Goal: Check status: Check status

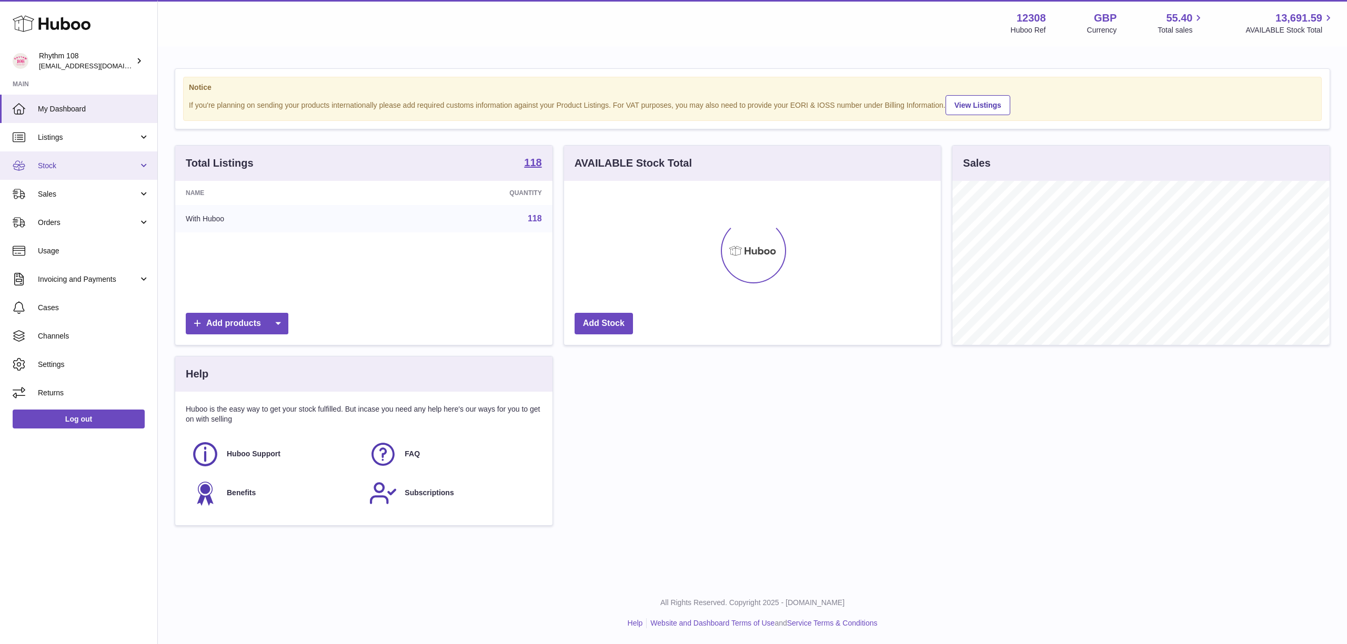
scroll to position [164, 377]
click at [83, 156] on link "Stock" at bounding box center [78, 165] width 157 height 28
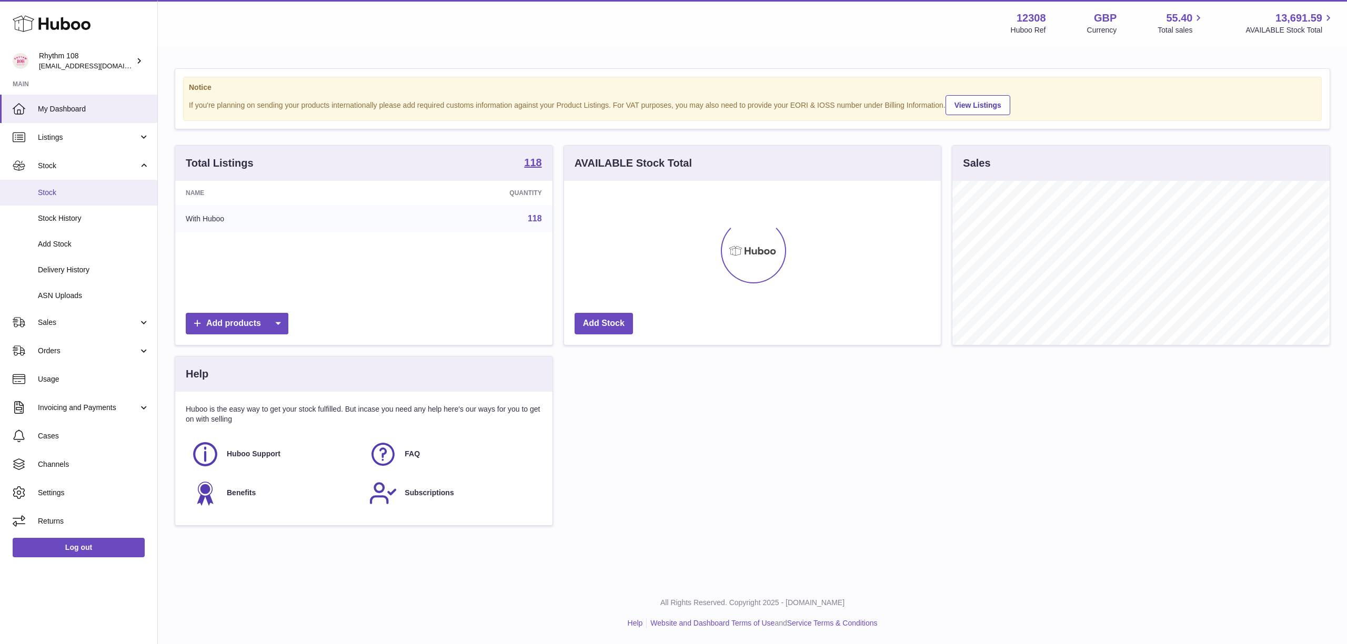
click at [89, 192] on span "Stock" at bounding box center [94, 193] width 112 height 10
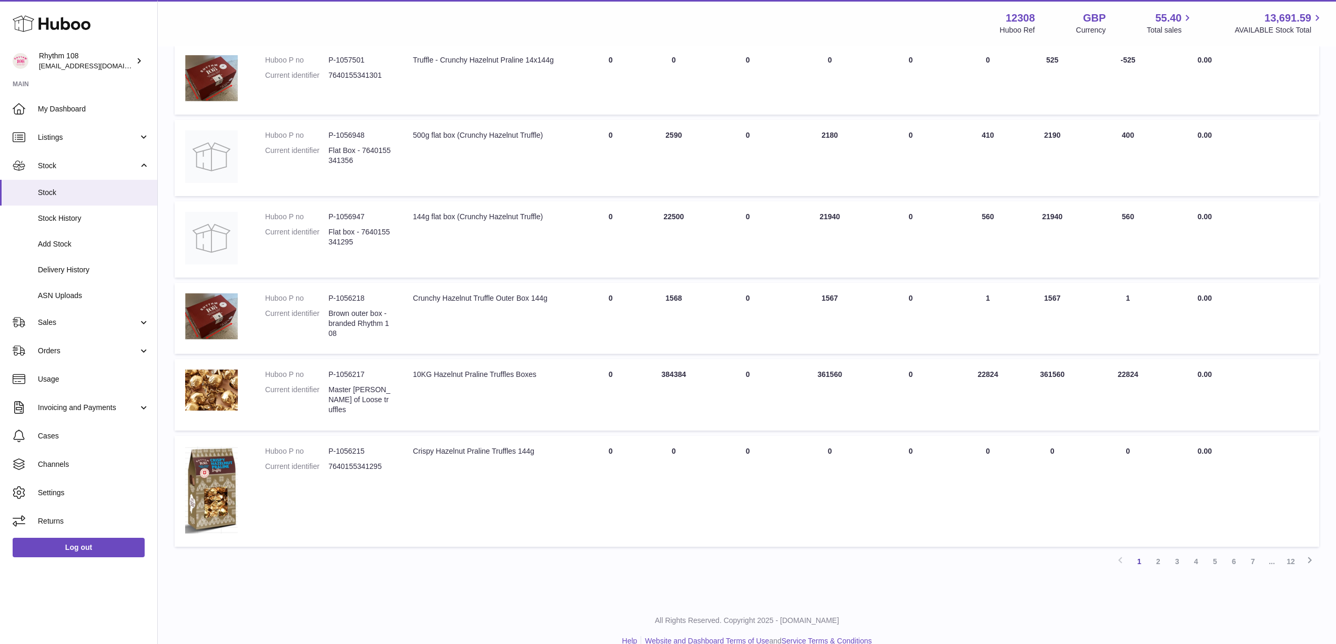
scroll to position [482, 0]
click at [1155, 550] on link "2" at bounding box center [1158, 559] width 19 height 19
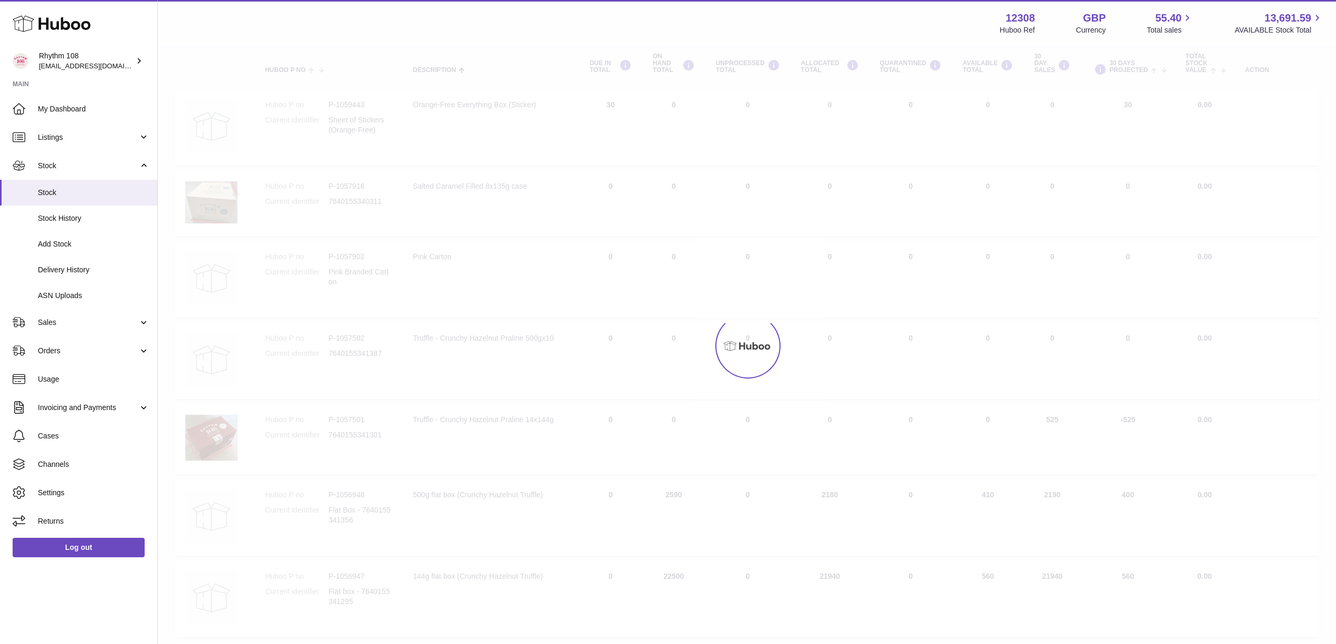
scroll to position [47, 0]
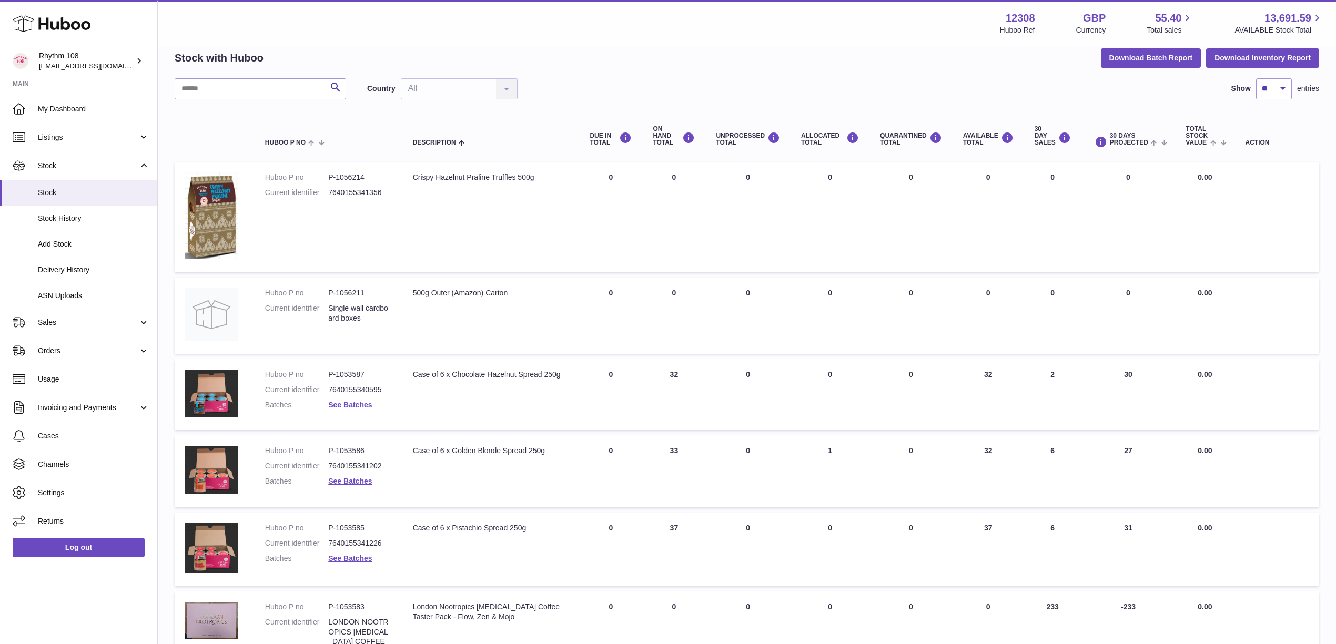
drag, startPoint x: 663, startPoint y: 42, endPoint x: 728, endPoint y: 4, distance: 75.4
click at [665, 42] on div "Menu Huboo 12308 Huboo Ref GBP Currency 55.40 Total sales 13,691.59 AVAILABLE S…" at bounding box center [747, 23] width 1178 height 46
click at [75, 328] on link "Sales" at bounding box center [78, 322] width 157 height 28
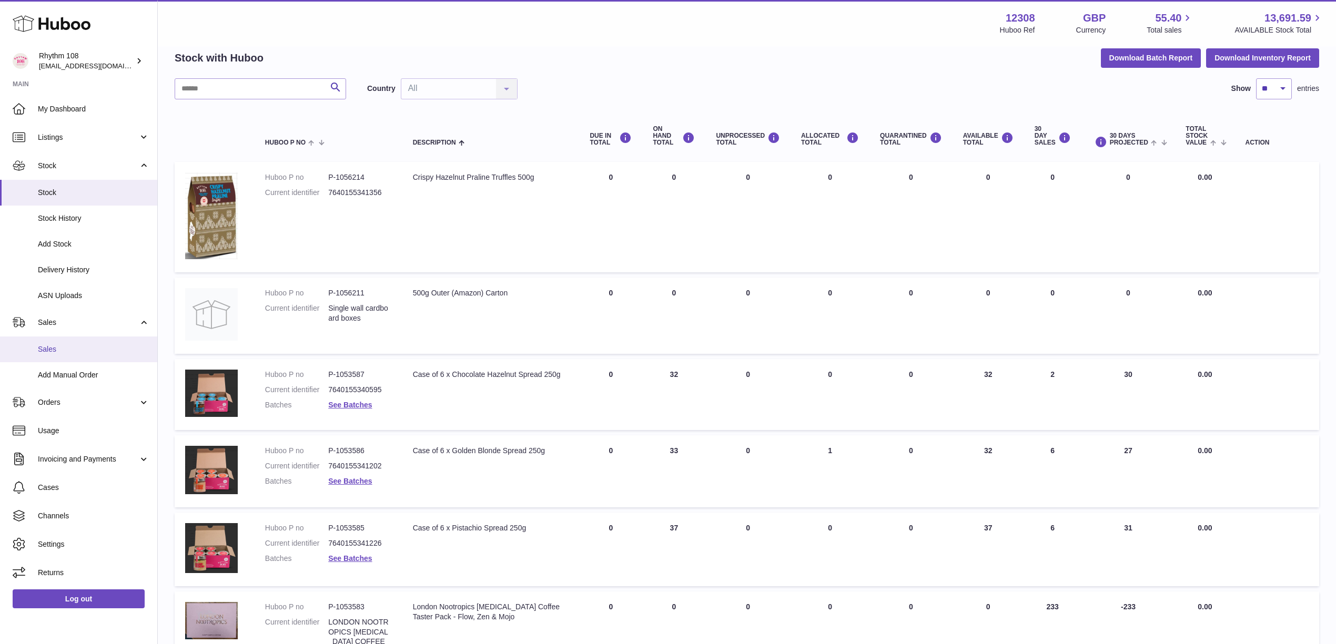
click at [84, 352] on span "Sales" at bounding box center [94, 350] width 112 height 10
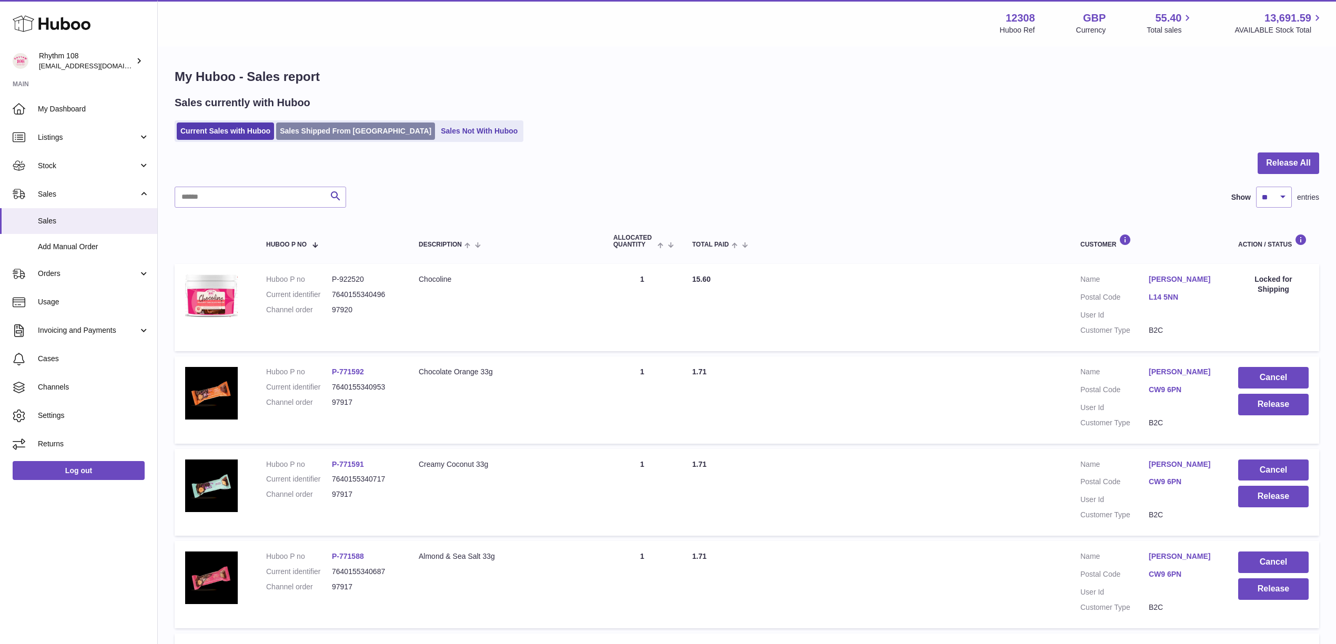
click at [310, 123] on link "Sales Shipped From [GEOGRAPHIC_DATA]" at bounding box center [355, 131] width 159 height 17
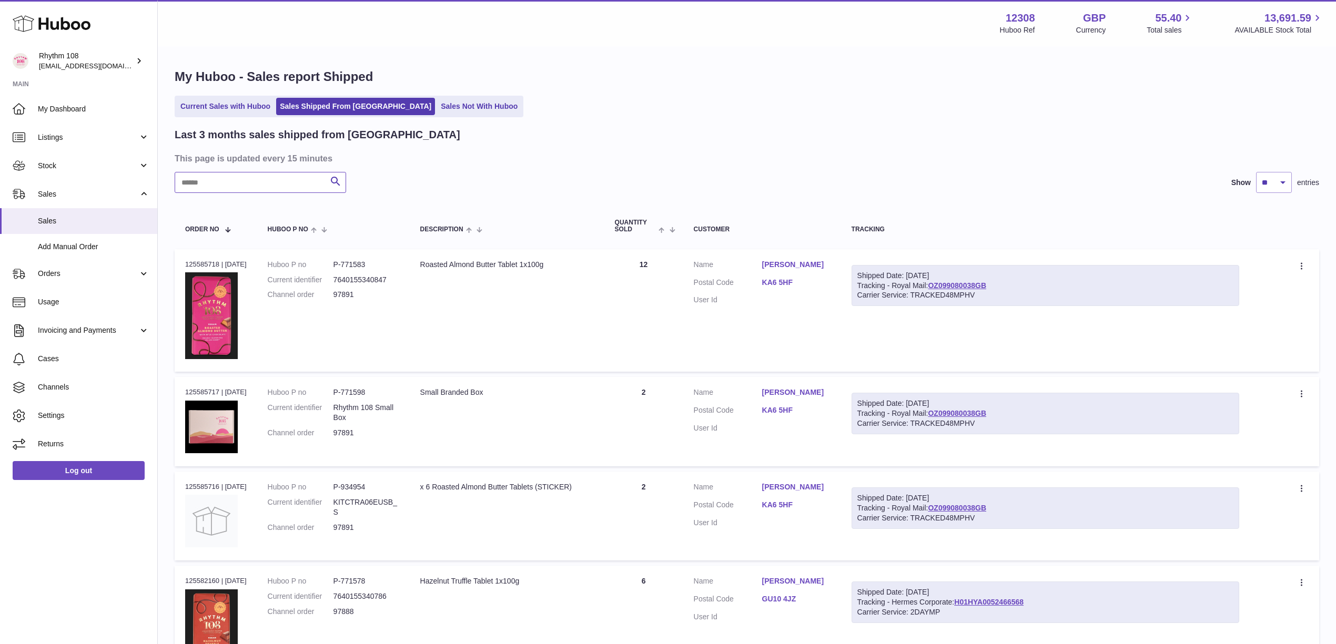
click at [266, 181] on input "text" at bounding box center [260, 182] width 171 height 21
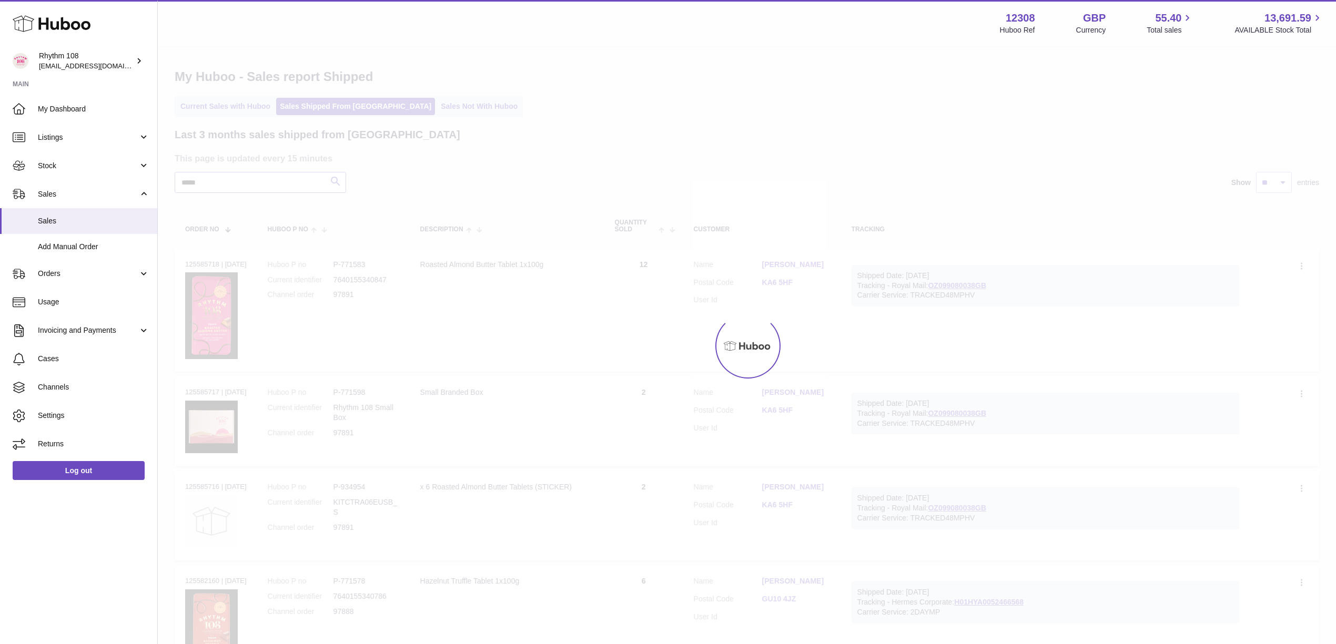
type input "*****"
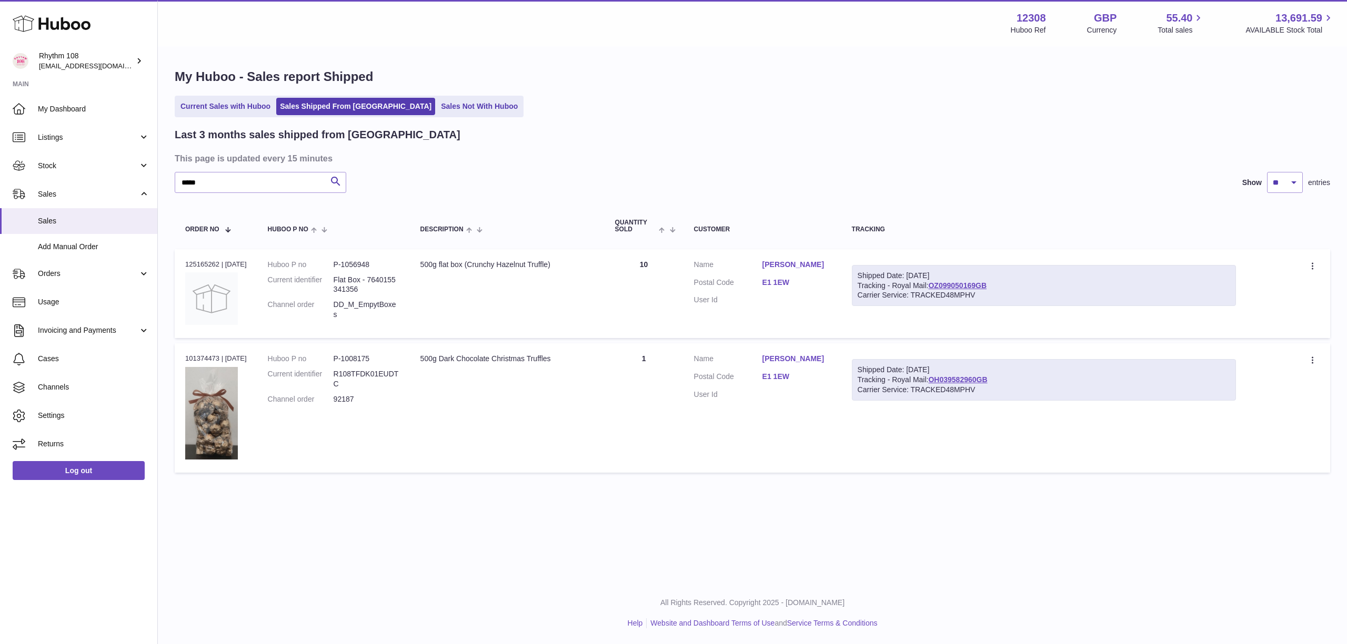
click at [480, 146] on div "Last 3 months sales shipped from Huboo This page is updated every 15 minutes **…" at bounding box center [752, 303] width 1155 height 350
click at [973, 285] on link "OZ099050169GB" at bounding box center [957, 285] width 58 height 8
click at [593, 156] on h3 "This page is updated every 15 minutes" at bounding box center [751, 159] width 1152 height 12
click at [701, 106] on div "Current Sales with Huboo Sales Shipped From Huboo Sales Not With Huboo" at bounding box center [752, 107] width 1155 height 22
click at [744, 129] on div "Last 3 months sales shipped from Huboo" at bounding box center [752, 135] width 1155 height 14
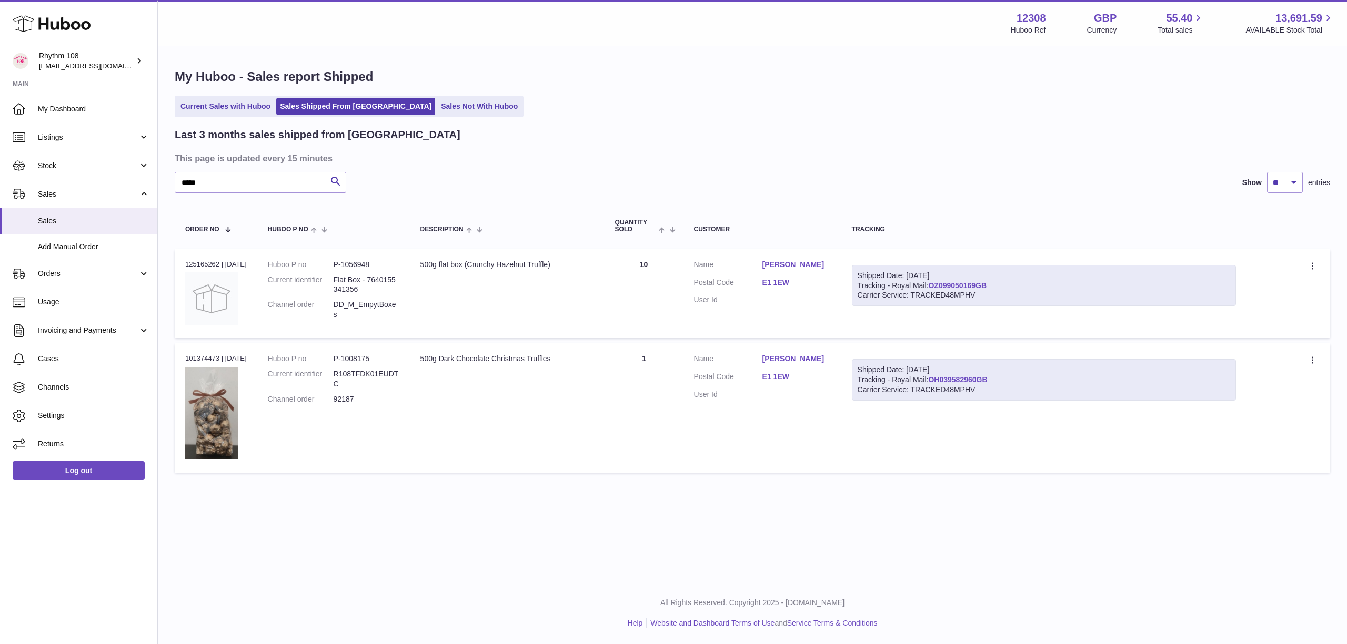
click at [606, 110] on div "Current Sales with Huboo Sales Shipped From Huboo Sales Not With Huboo" at bounding box center [752, 107] width 1155 height 22
click at [56, 170] on span "Stock" at bounding box center [88, 166] width 100 height 10
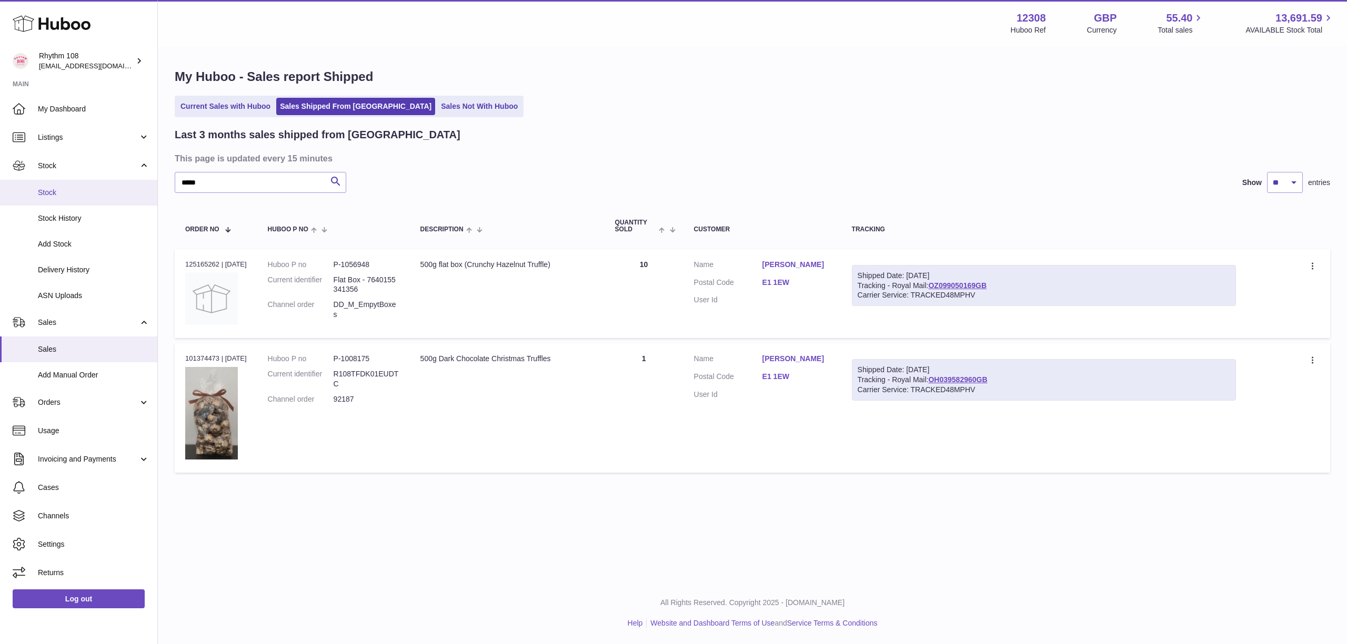
click at [53, 194] on span "Stock" at bounding box center [94, 193] width 112 height 10
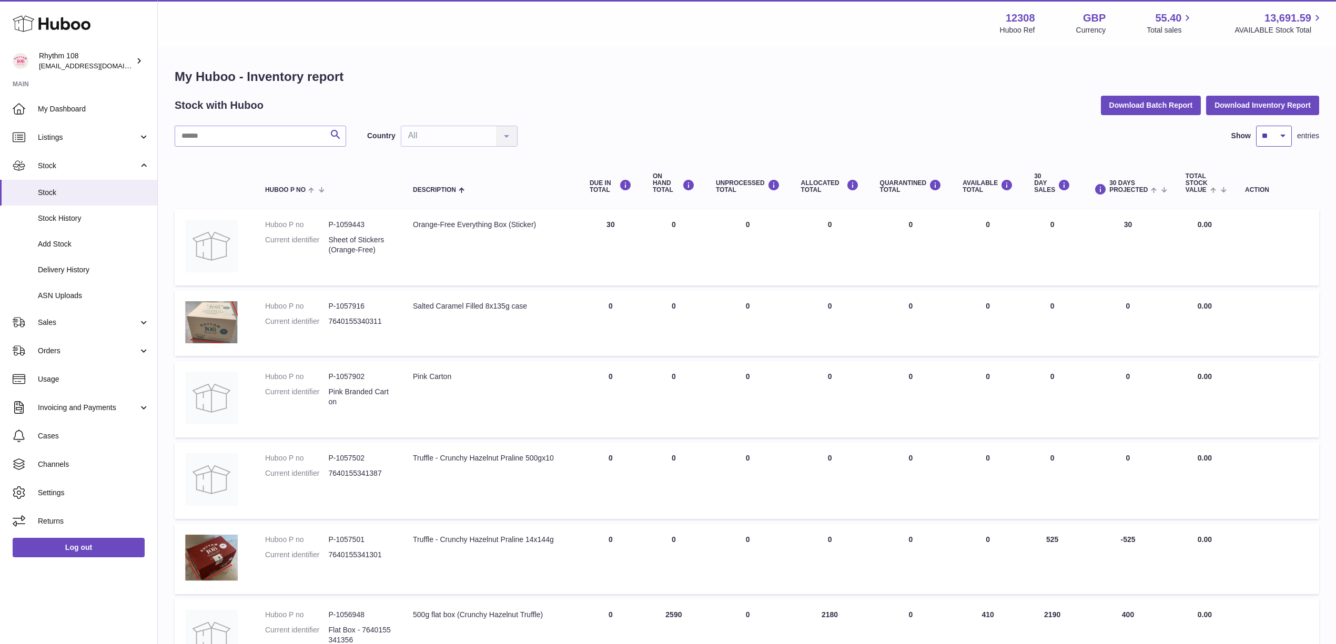
drag, startPoint x: 1284, startPoint y: 130, endPoint x: 1280, endPoint y: 141, distance: 11.3
click at [1284, 130] on select "** ** ** ***" at bounding box center [1274, 136] width 36 height 21
select select "***"
click at [1256, 126] on select "** ** ** ***" at bounding box center [1274, 136] width 36 height 21
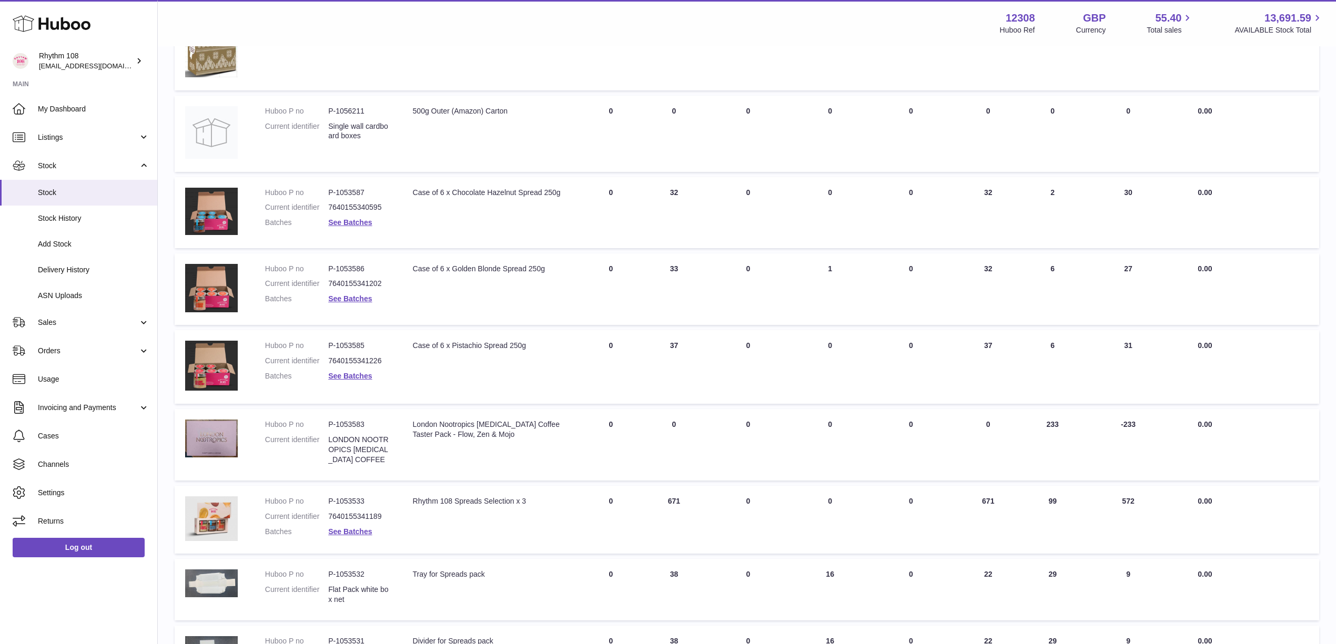
scroll to position [771, 0]
